Goal: Transaction & Acquisition: Obtain resource

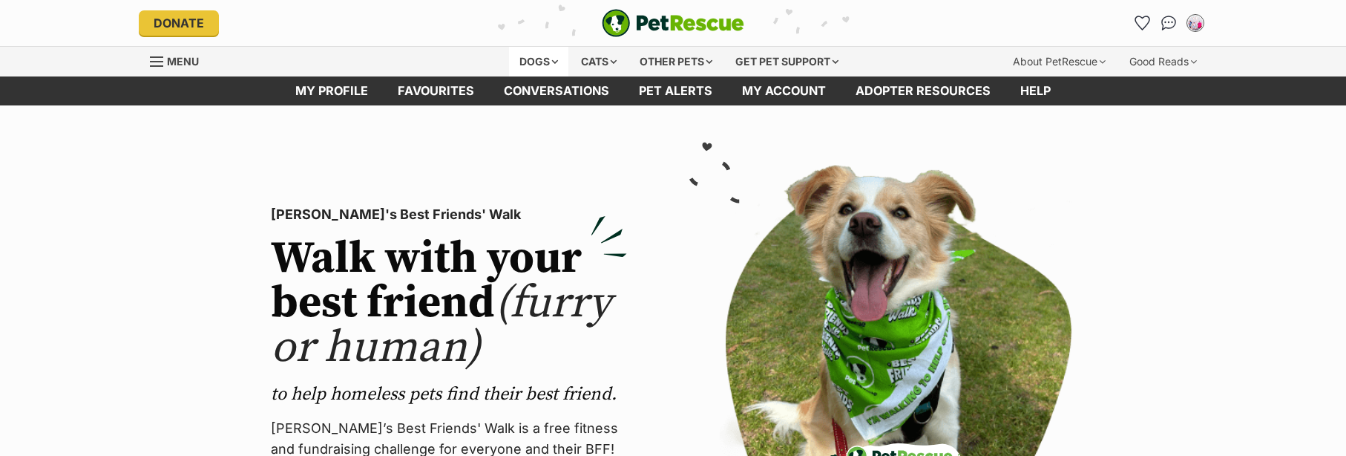
click at [548, 59] on div "Dogs" at bounding box center [538, 62] width 59 height 30
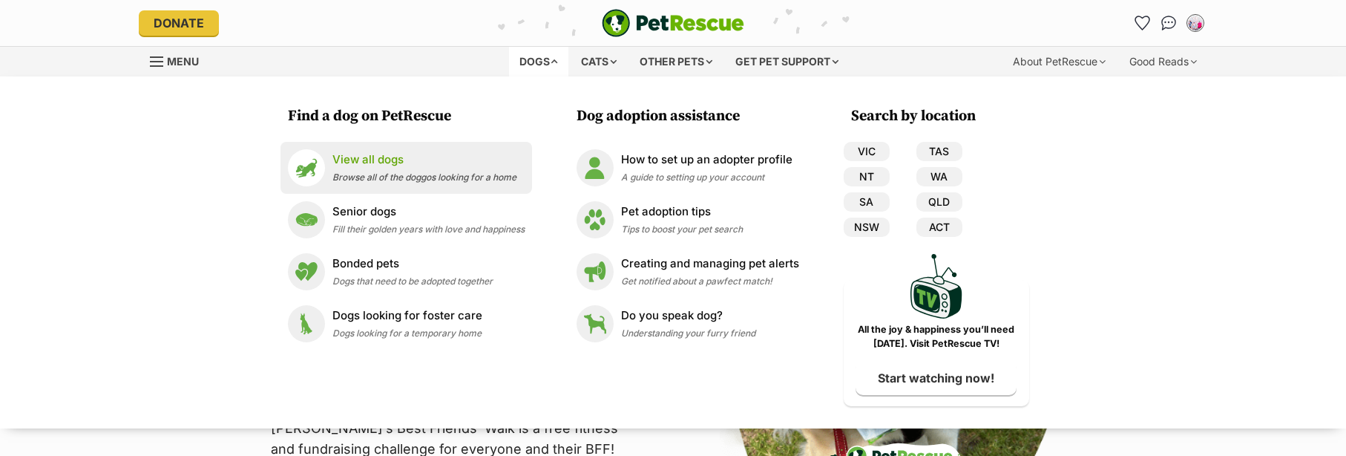
click at [395, 165] on p "View all dogs" at bounding box center [424, 159] width 184 height 17
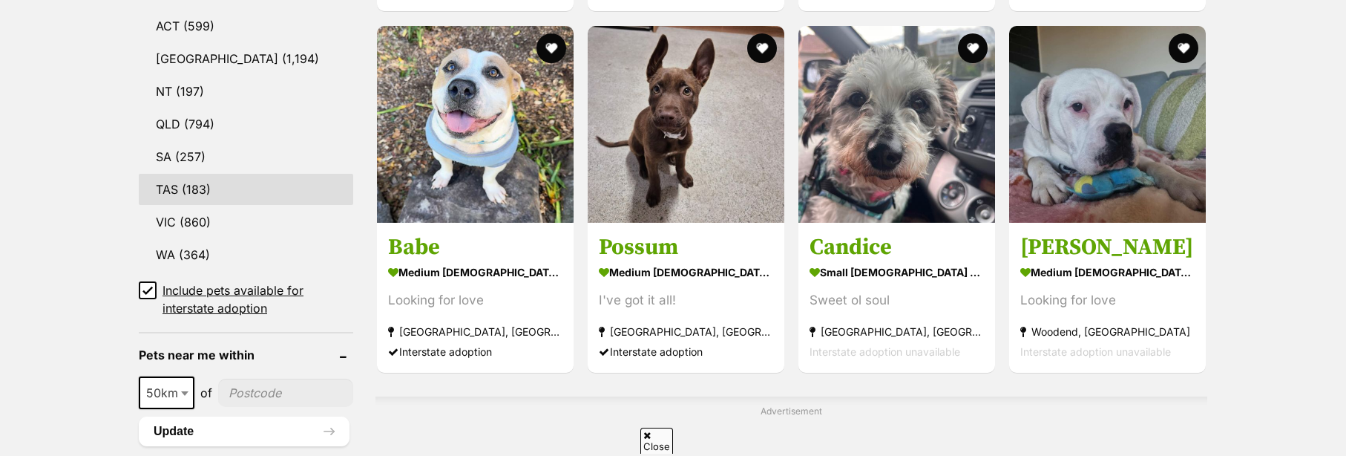
scroll to position [816, 0]
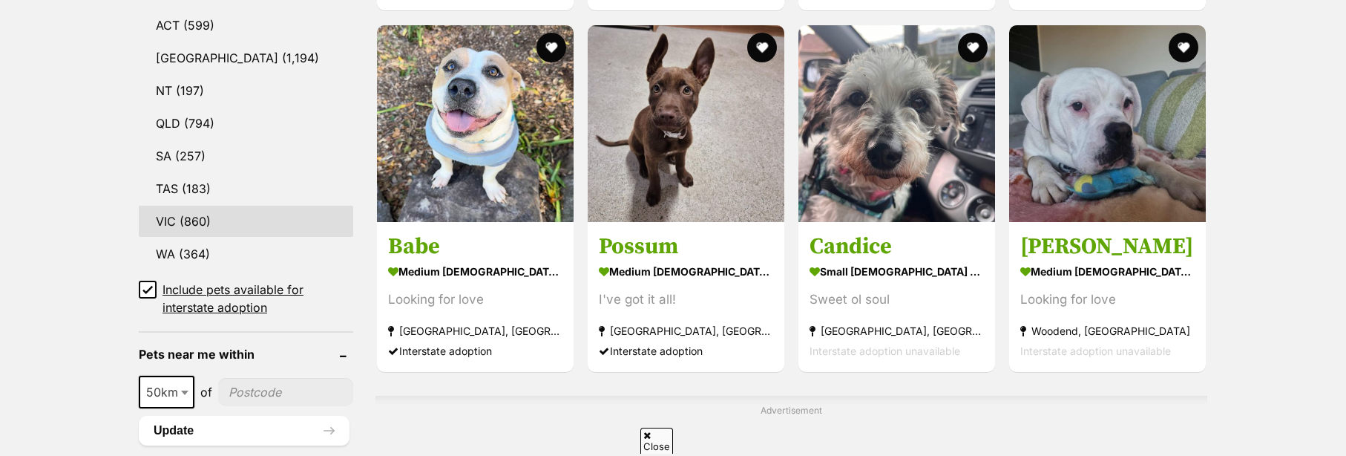
click at [197, 219] on link "VIC (860)" at bounding box center [246, 221] width 214 height 31
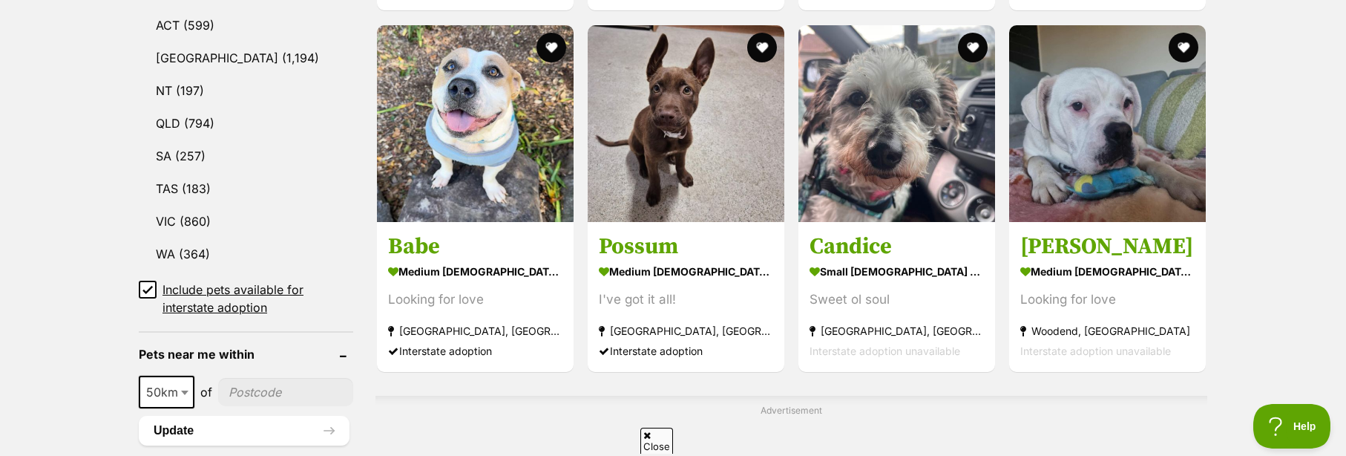
scroll to position [0, 0]
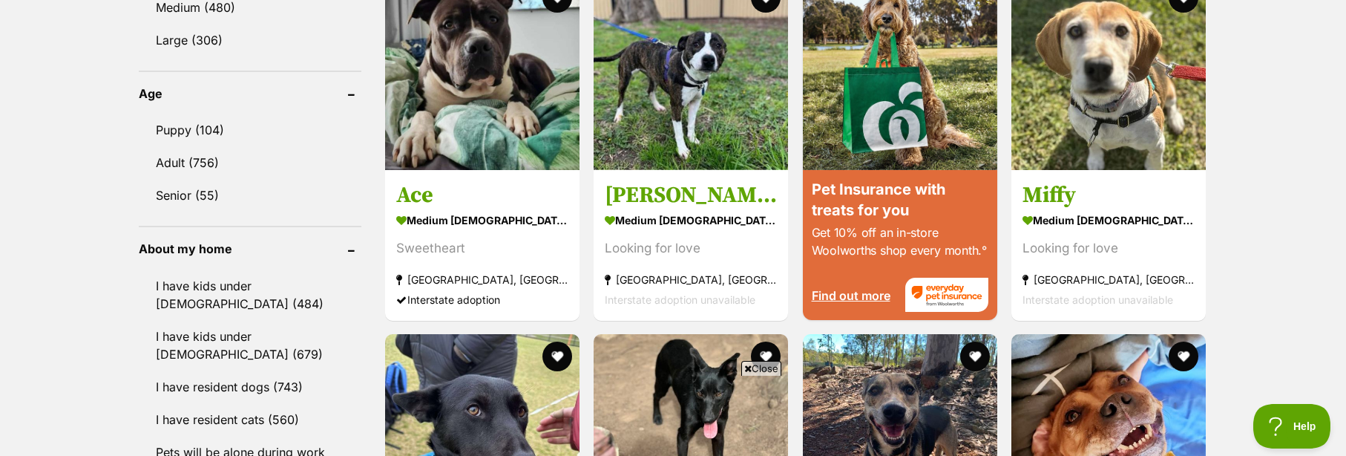
click at [75, 246] on div "Displaying 1 to 19 of 860 pets Clear all 3 filters Show 20 40 60 pets per page …" at bounding box center [673, 265] width 1346 height 2772
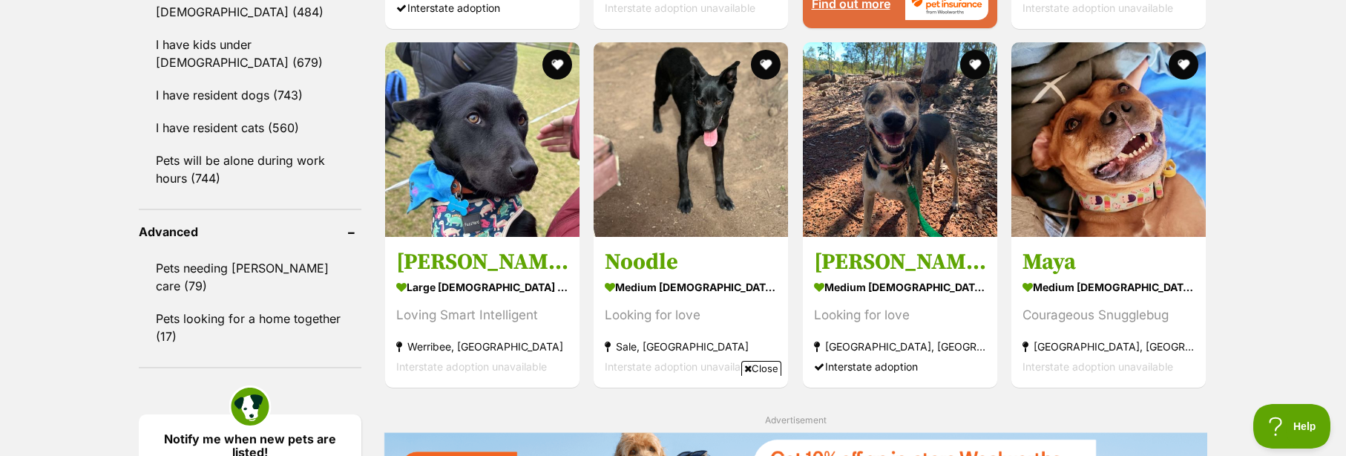
scroll to position [1781, 0]
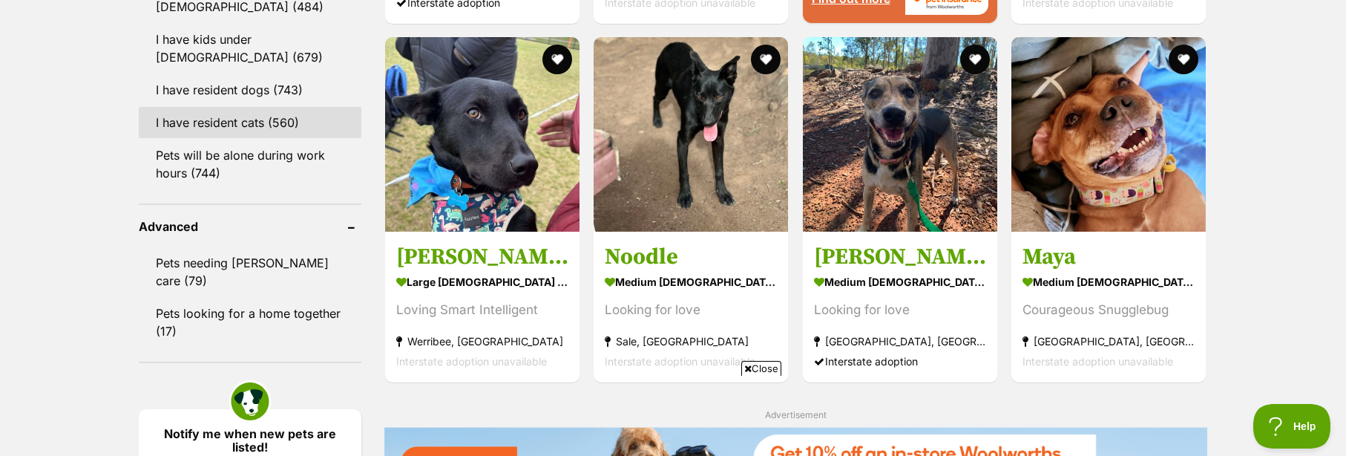
click at [218, 122] on link "I have resident cats (560)" at bounding box center [250, 122] width 223 height 31
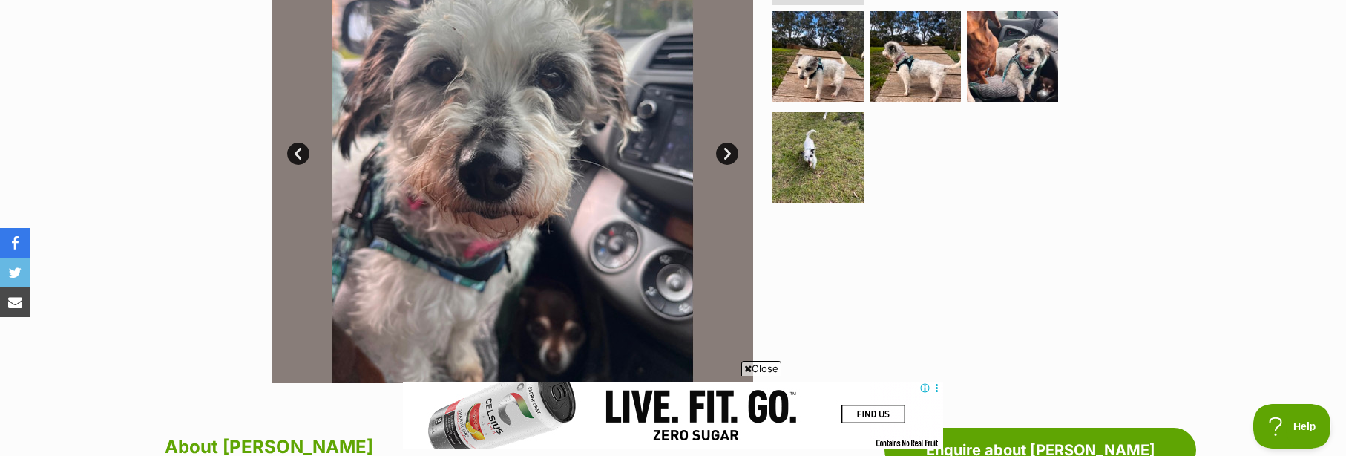
scroll to position [371, 0]
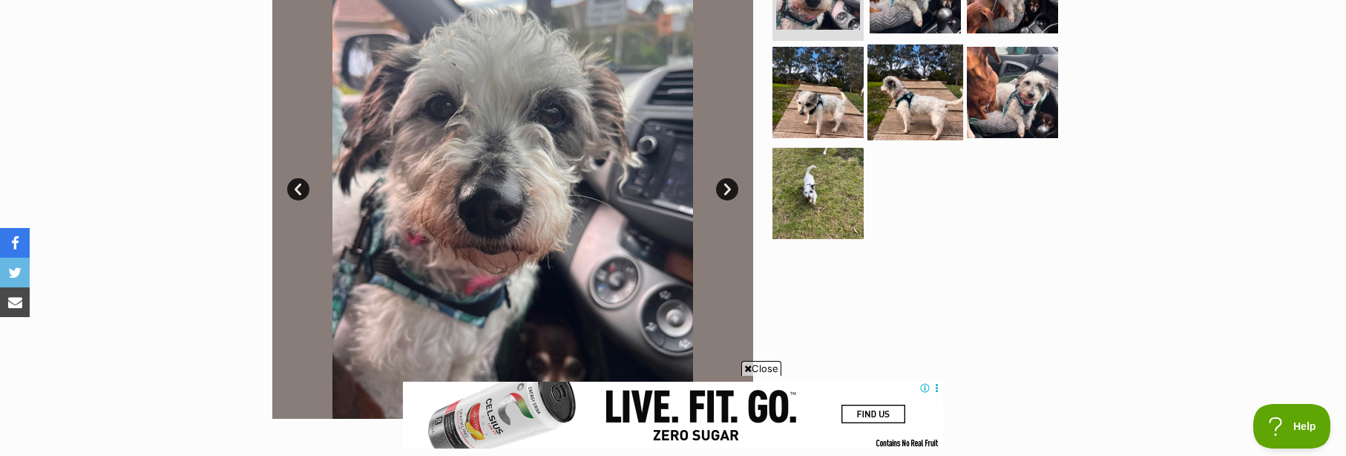
click at [920, 112] on img at bounding box center [915, 93] width 96 height 96
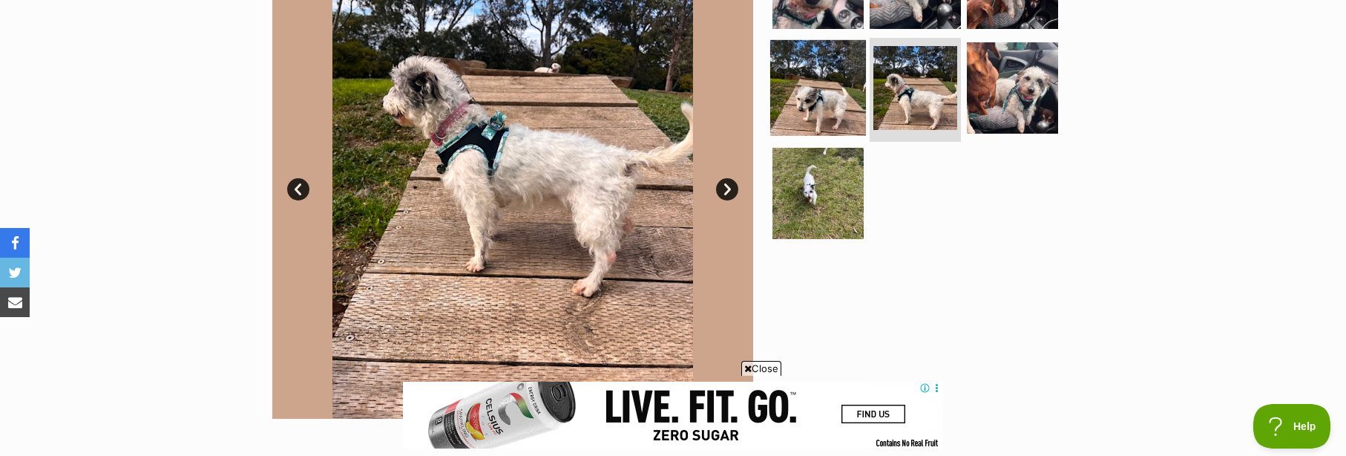
click at [826, 89] on img at bounding box center [818, 88] width 96 height 96
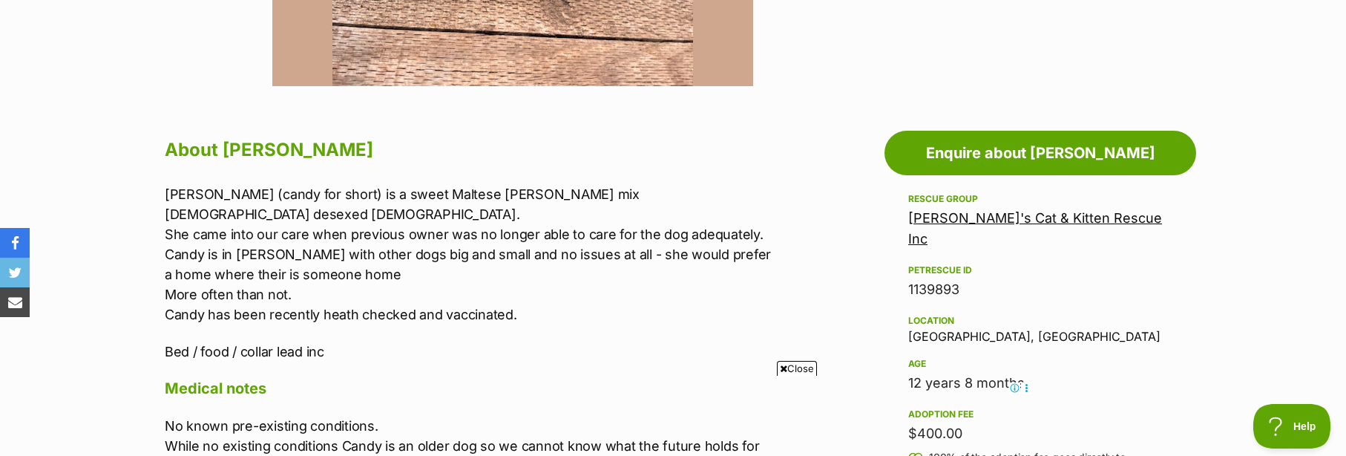
scroll to position [668, 0]
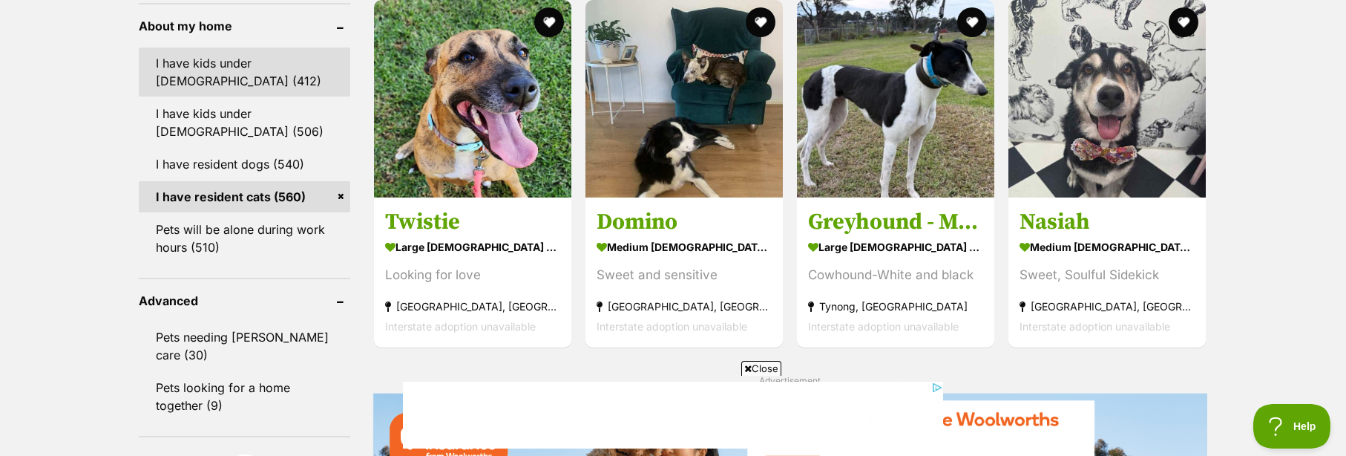
click at [272, 71] on link "I have kids under [DEMOGRAPHIC_DATA] (412)" at bounding box center [244, 71] width 211 height 49
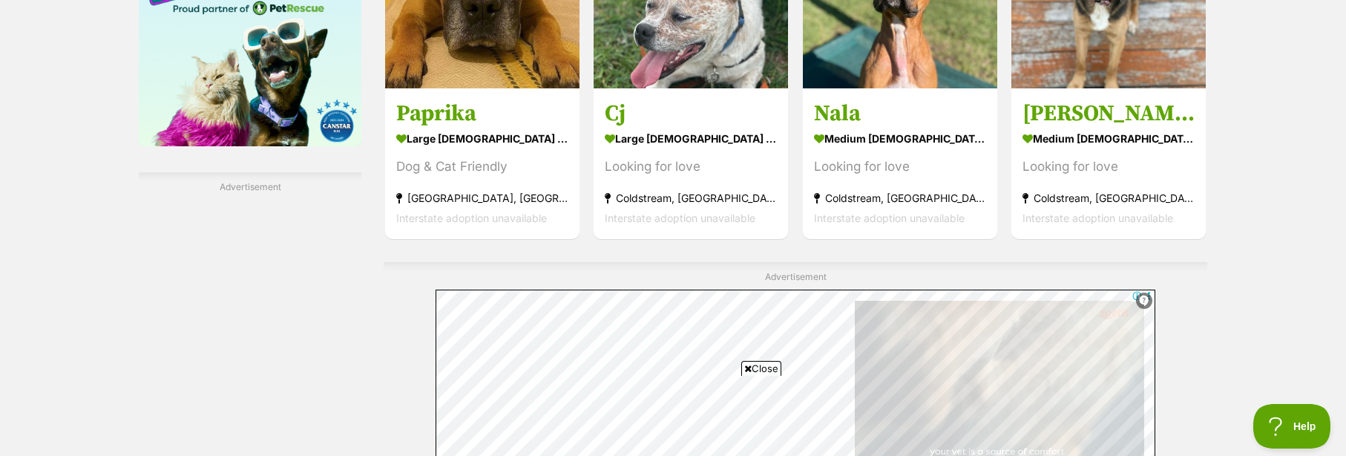
scroll to position [2671, 0]
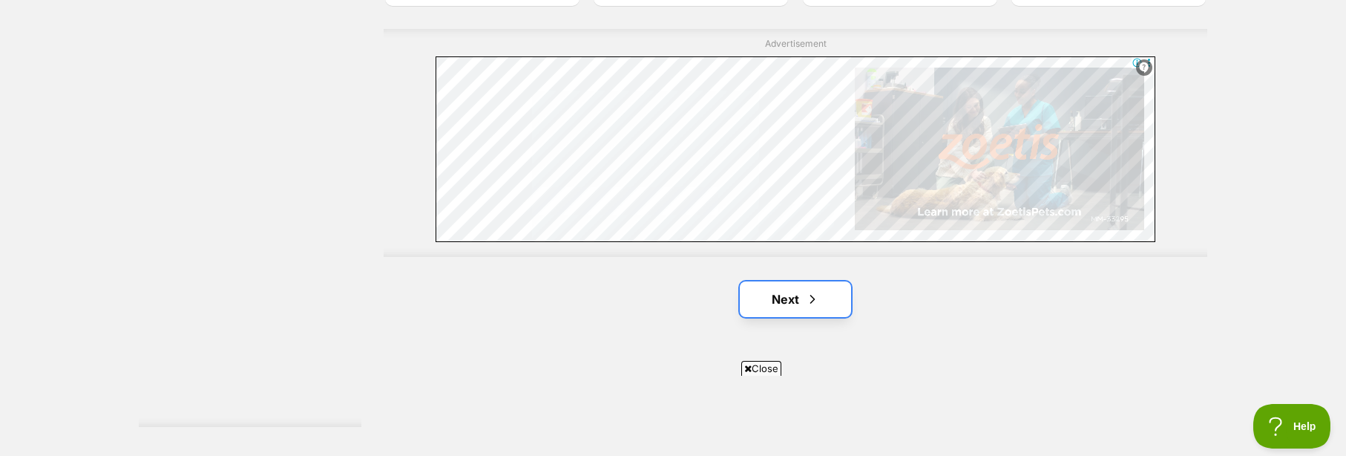
click at [814, 301] on span "Next page" at bounding box center [812, 299] width 15 height 18
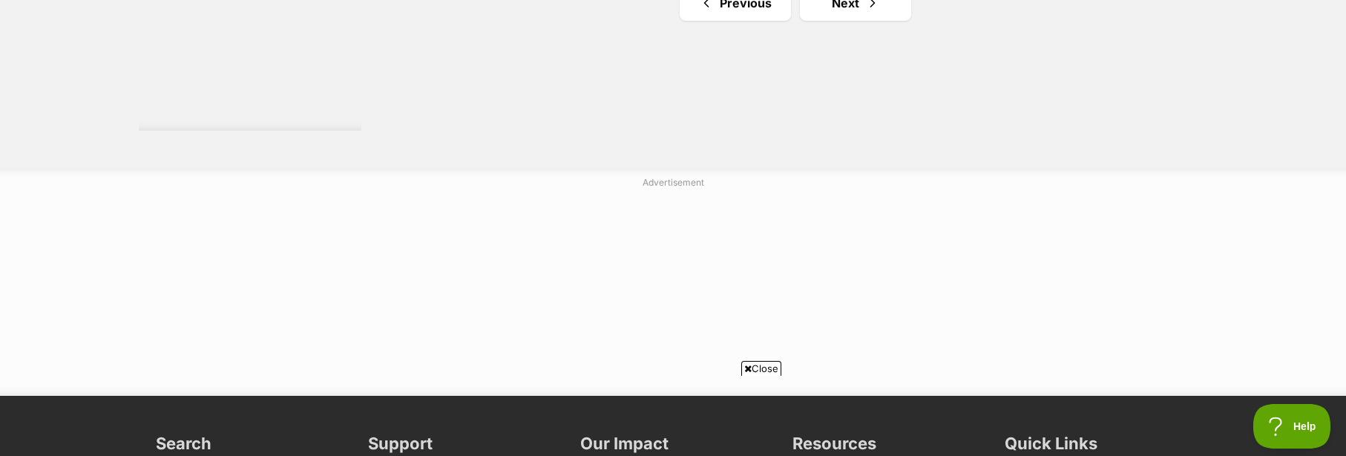
scroll to position [2968, 0]
click at [893, 14] on link "Next" at bounding box center [855, 2] width 111 height 36
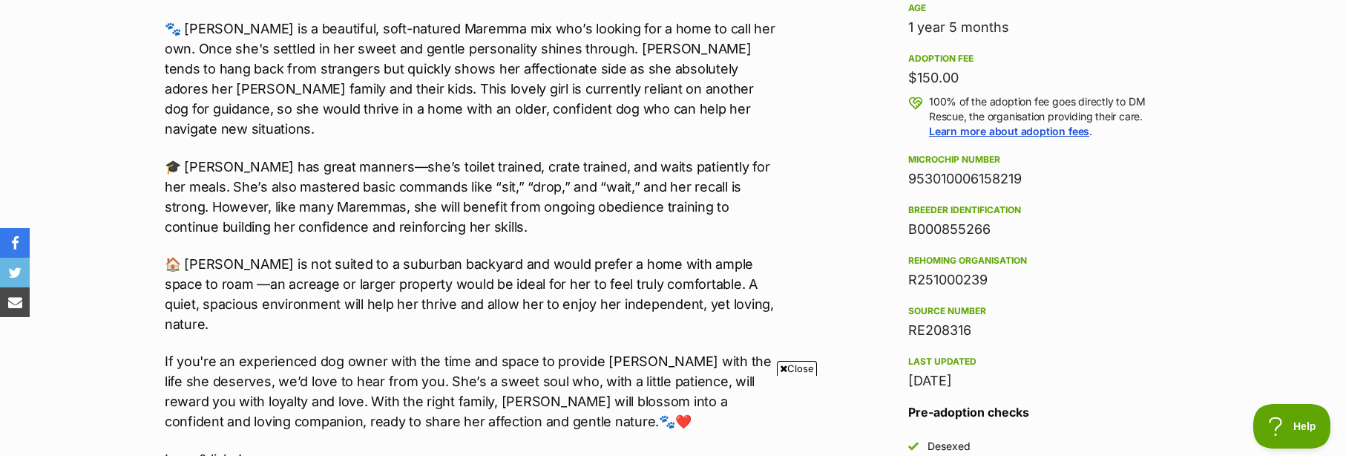
scroll to position [1039, 0]
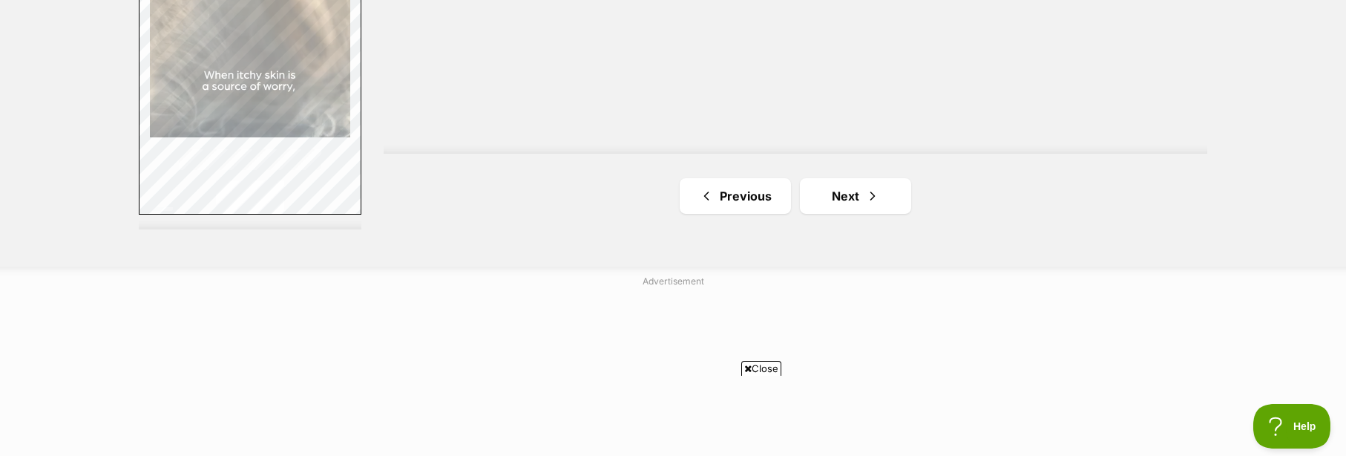
scroll to position [2893, 0]
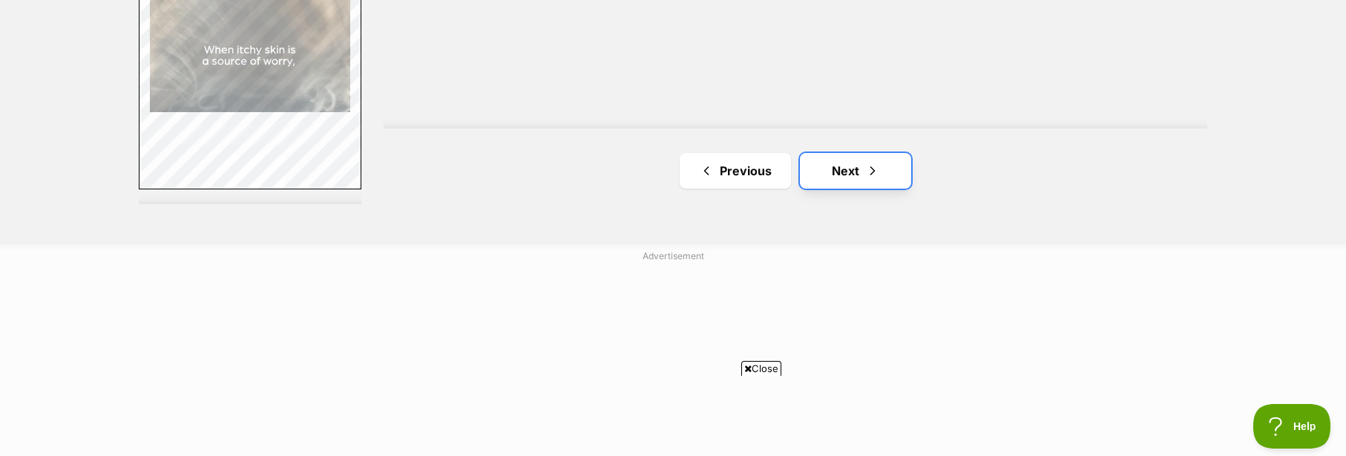
click at [881, 160] on link "Next" at bounding box center [855, 171] width 111 height 36
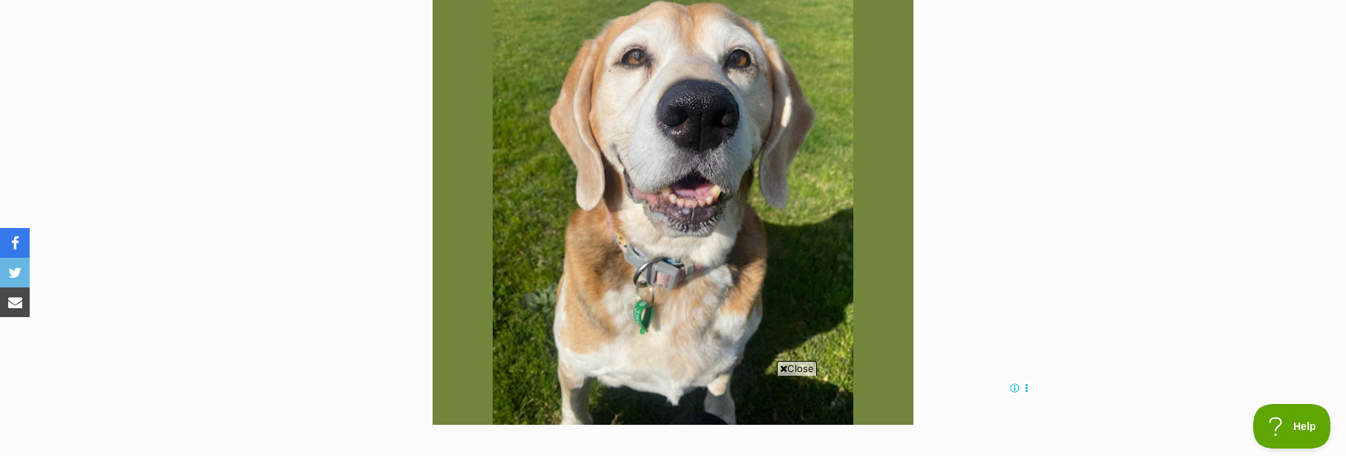
scroll to position [371, 0]
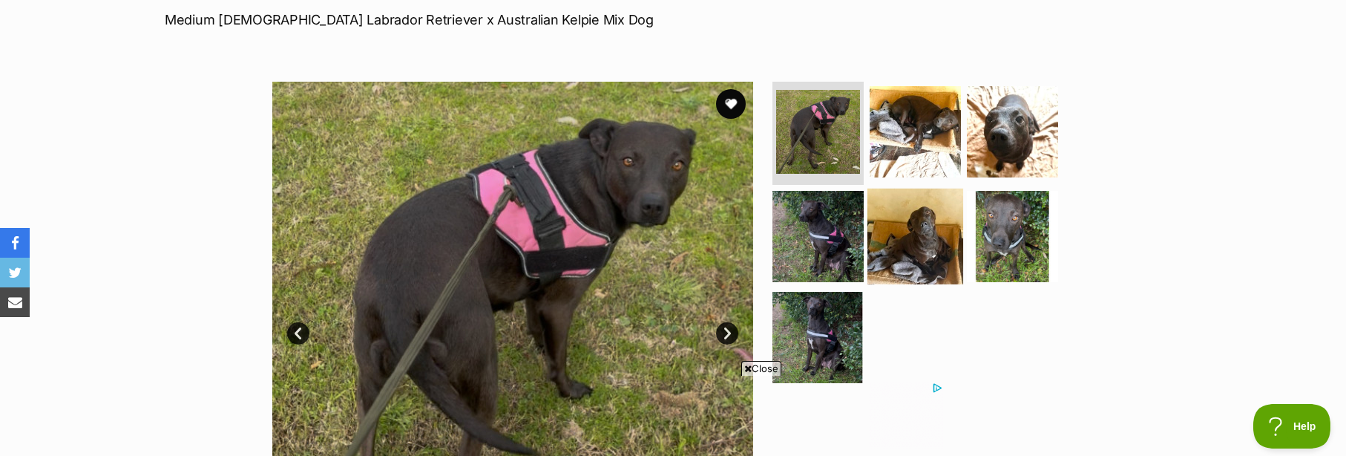
scroll to position [223, 0]
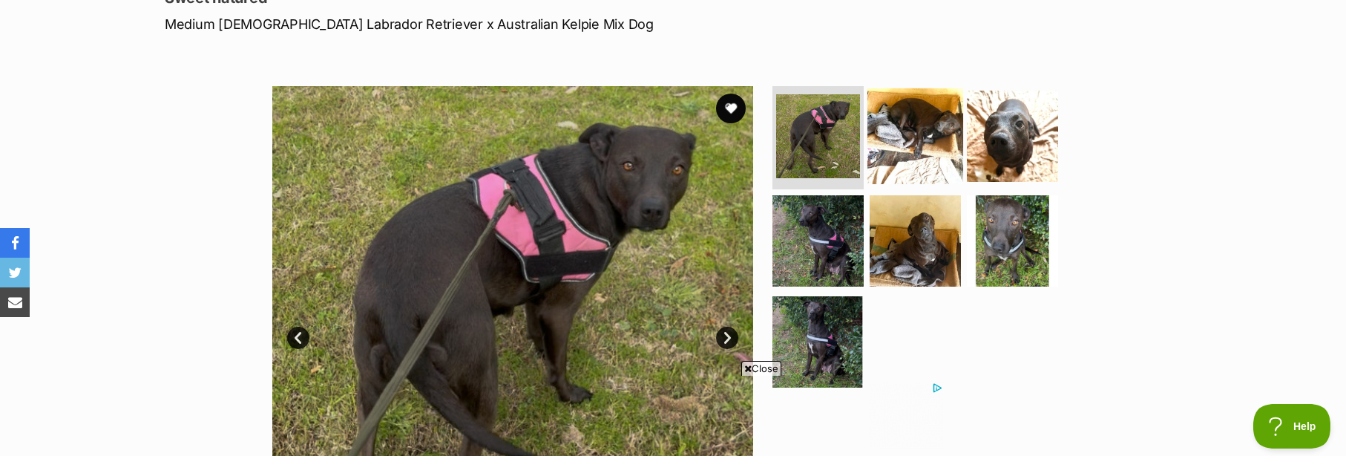
click at [907, 148] on img at bounding box center [915, 136] width 96 height 96
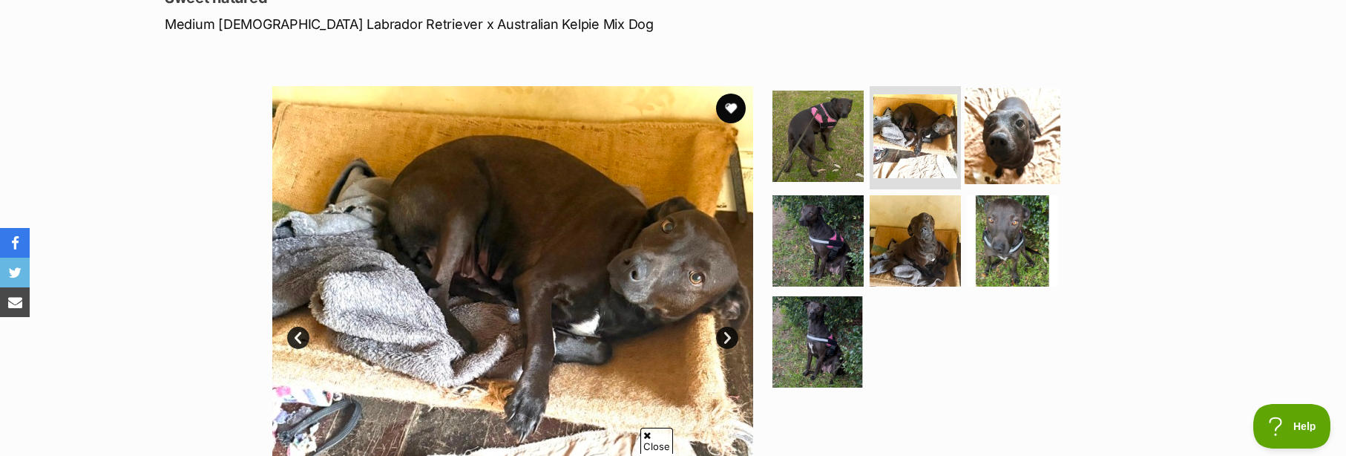
click at [1008, 142] on img at bounding box center [1012, 136] width 96 height 96
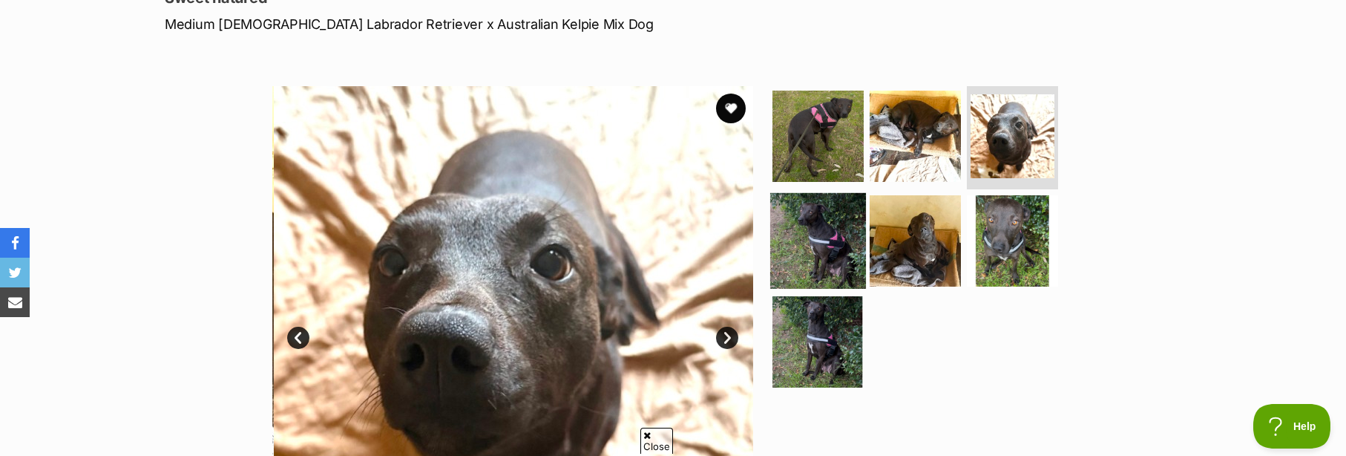
scroll to position [0, 0]
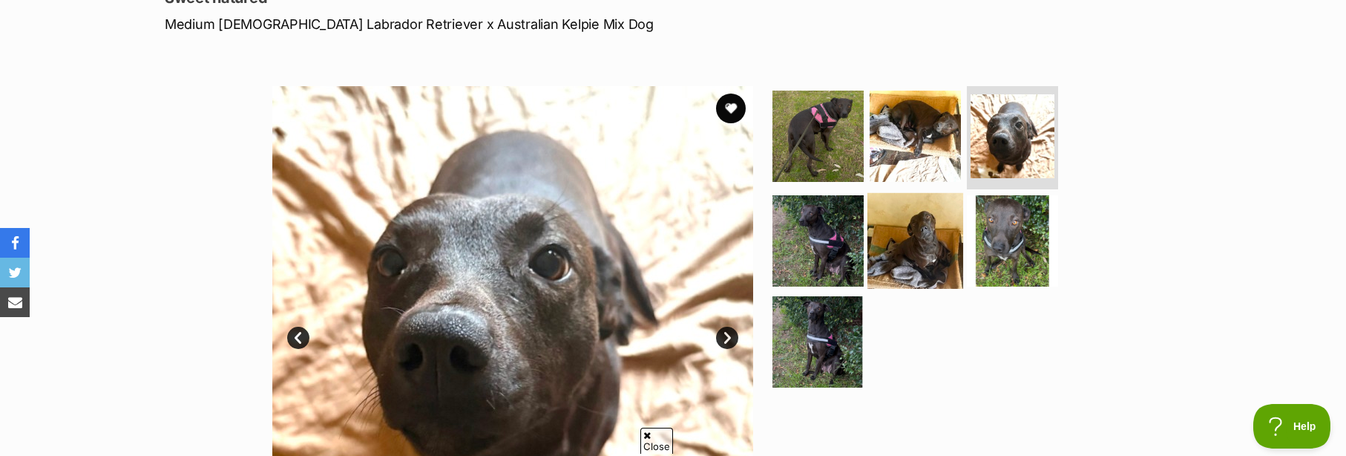
drag, startPoint x: 817, startPoint y: 228, endPoint x: 878, endPoint y: 232, distance: 61.7
click at [818, 228] on img at bounding box center [817, 240] width 91 height 91
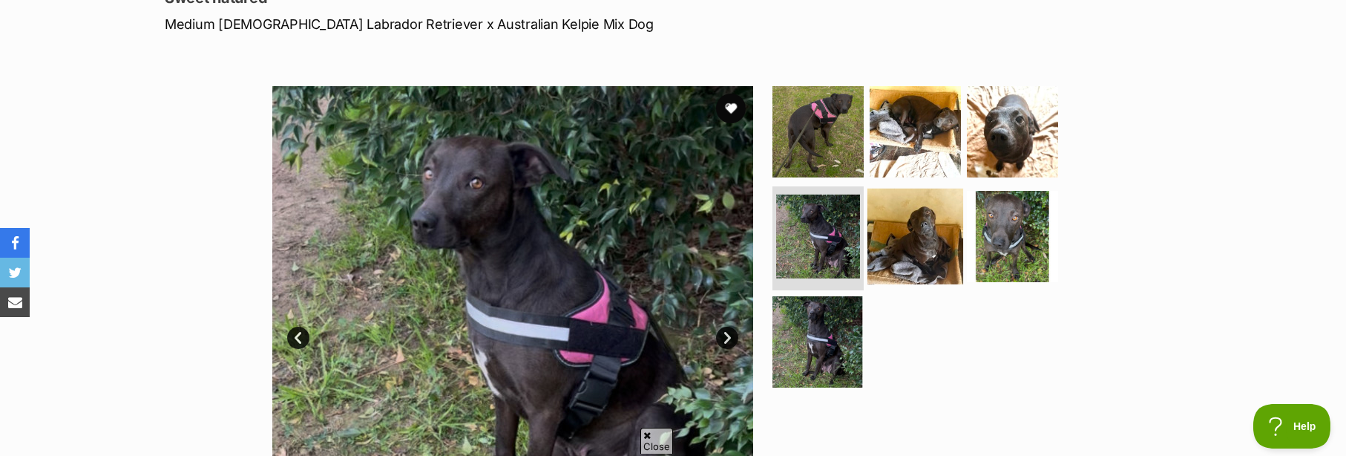
click at [898, 236] on img at bounding box center [915, 236] width 96 height 96
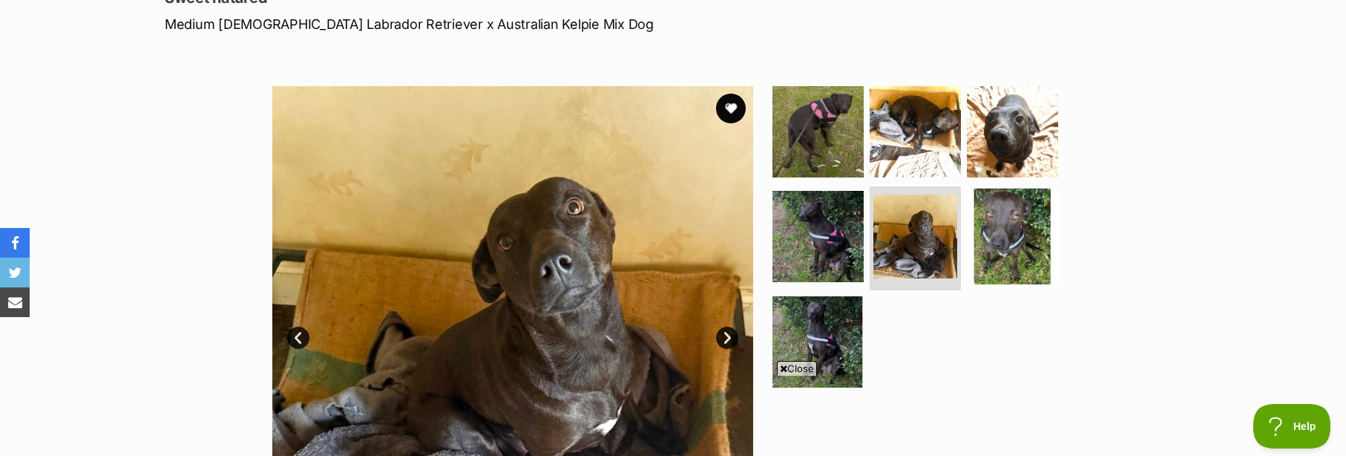
click at [983, 251] on img at bounding box center [1012, 236] width 96 height 96
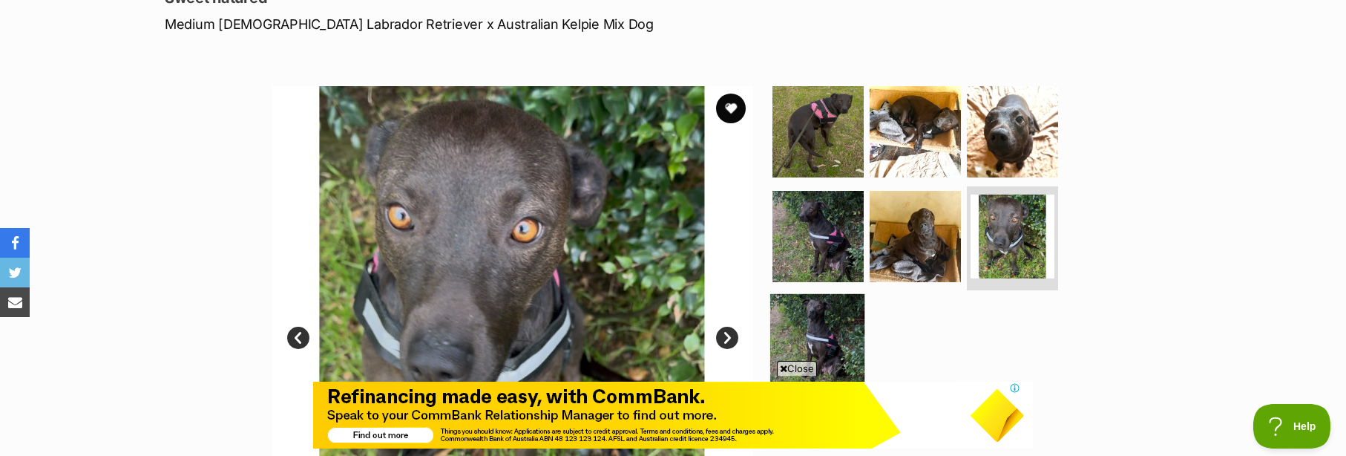
click at [826, 318] on img at bounding box center [818, 342] width 96 height 96
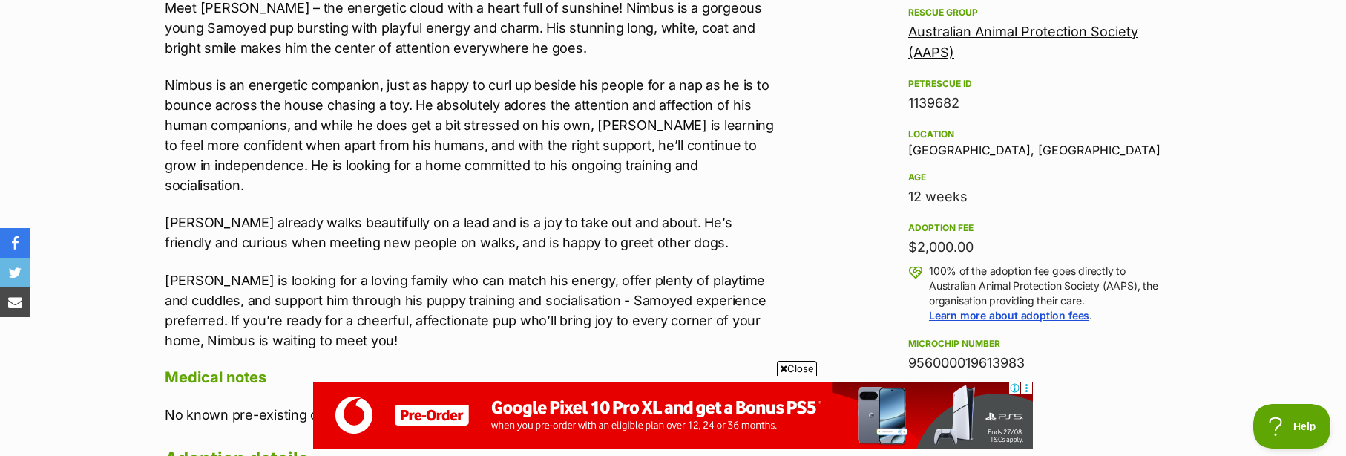
scroll to position [890, 0]
